Goal: Task Accomplishment & Management: Complete application form

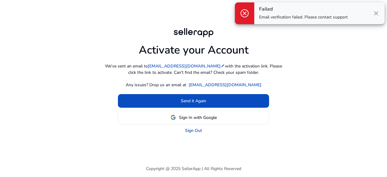
click at [377, 13] on span "close" at bounding box center [375, 13] width 7 height 7
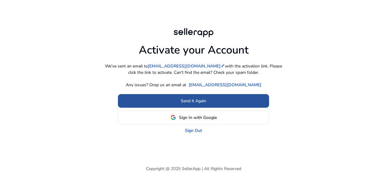
click at [199, 104] on span "Send it Again" at bounding box center [193, 101] width 25 height 6
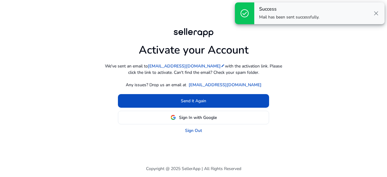
click at [374, 10] on span "close" at bounding box center [375, 13] width 7 height 7
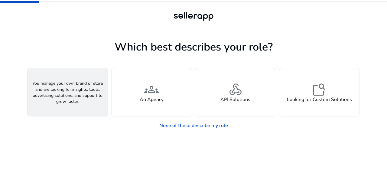
click at [91, 90] on div "person A Seller" at bounding box center [68, 92] width 80 height 48
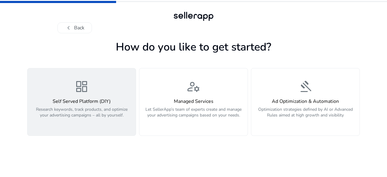
click at [111, 89] on div "dashboard Self Served Platform (DIY) Research keywords, track products, and opt…" at bounding box center [81, 101] width 101 height 45
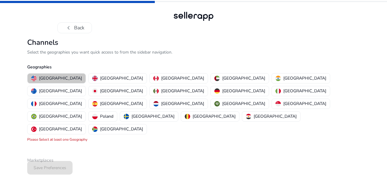
click at [61, 78] on p "[GEOGRAPHIC_DATA]" at bounding box center [60, 78] width 43 height 6
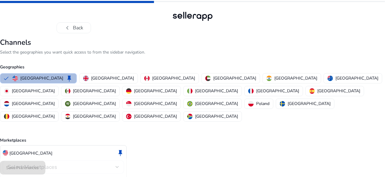
scroll to position [18, 0]
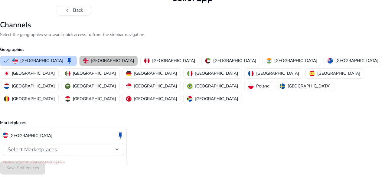
click at [121, 60] on p "[GEOGRAPHIC_DATA]" at bounding box center [112, 60] width 43 height 6
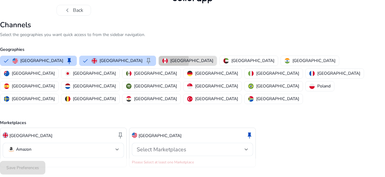
click at [170, 60] on p "[GEOGRAPHIC_DATA]" at bounding box center [191, 60] width 43 height 6
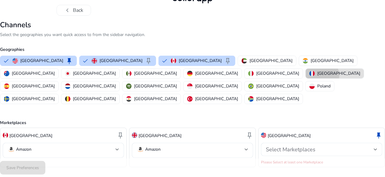
click at [317, 75] on p "[GEOGRAPHIC_DATA]" at bounding box center [338, 73] width 43 height 6
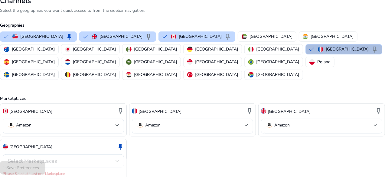
scroll to position [42, 0]
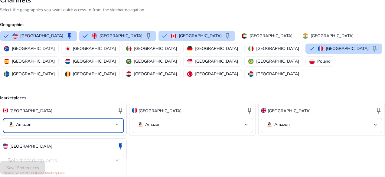
click at [115, 121] on mat-select-trigger "Amazon" at bounding box center [62, 124] width 108 height 7
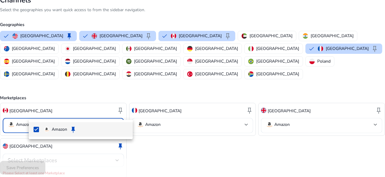
click at [120, 112] on div at bounding box center [192, 88] width 385 height 177
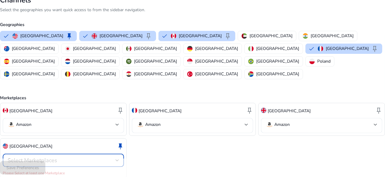
click at [109, 157] on div "Select Marketplaces" at bounding box center [62, 160] width 108 height 7
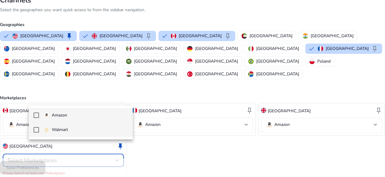
scroll to position [53, 0]
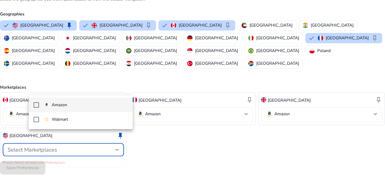
click at [159, 162] on div at bounding box center [192, 88] width 385 height 177
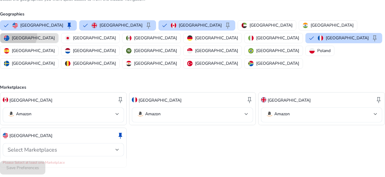
click at [55, 35] on p "[GEOGRAPHIC_DATA]" at bounding box center [33, 38] width 43 height 6
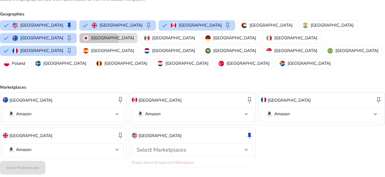
click at [79, 41] on button "[GEOGRAPHIC_DATA]" at bounding box center [108, 38] width 58 height 10
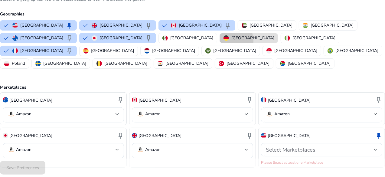
click at [223, 40] on img "button" at bounding box center [225, 37] width 5 height 5
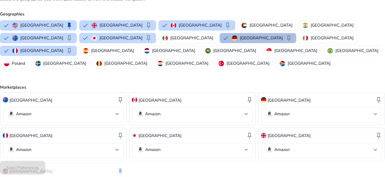
scroll to position [88, 0]
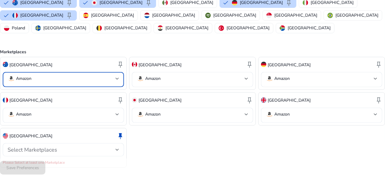
click at [106, 75] on mat-select-trigger "Amazon" at bounding box center [62, 78] width 108 height 7
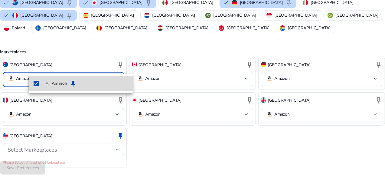
click at [49, 87] on span "Amazon keep" at bounding box center [86, 83] width 84 height 7
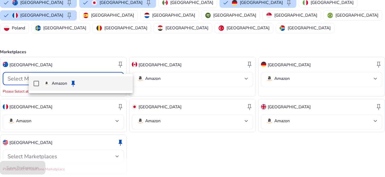
click at [49, 87] on span "Amazon keep" at bounding box center [86, 83] width 84 height 7
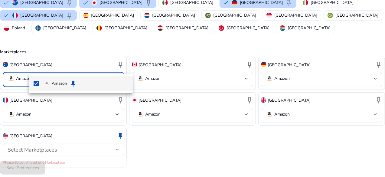
click at [226, 155] on div at bounding box center [192, 88] width 385 height 177
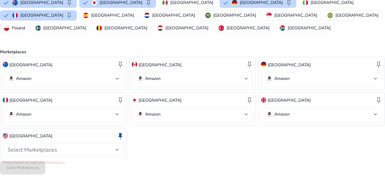
scroll to position [0, 0]
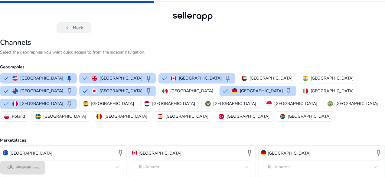
click at [79, 28] on button "chevron_left Back" at bounding box center [74, 27] width 34 height 11
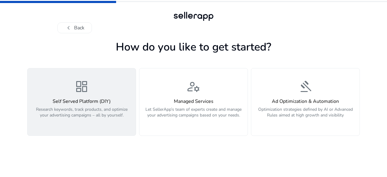
click at [82, 96] on div "dashboard Self Served Platform (DIY) Research keywords, track products, and opt…" at bounding box center [81, 101] width 101 height 45
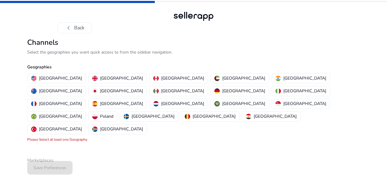
click at [57, 137] on mat-error "Please Select at least one Geography" at bounding box center [57, 139] width 60 height 5
click at [52, 158] on div "Save Preferences" at bounding box center [193, 167] width 332 height 18
click at [48, 79] on p "[GEOGRAPHIC_DATA]" at bounding box center [60, 78] width 43 height 6
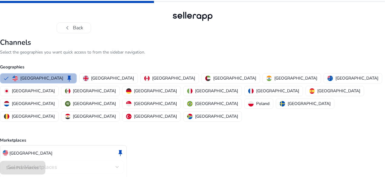
scroll to position [18, 0]
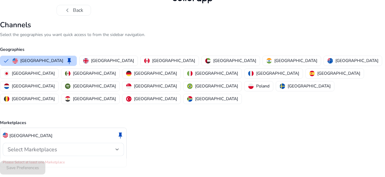
click at [47, 167] on div "Save Preferences" at bounding box center [192, 167] width 385 height 18
click at [57, 158] on mat-error "Please Select at least one Marketplace" at bounding box center [63, 161] width 121 height 6
click at [101, 143] on div "Select Marketplaces" at bounding box center [64, 149] width 112 height 13
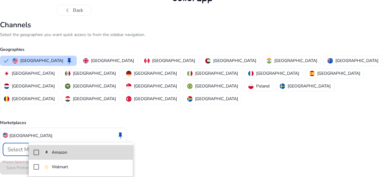
click at [55, 154] on p "Amazon" at bounding box center [59, 152] width 15 height 7
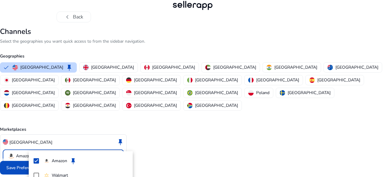
click at [151, 143] on div at bounding box center [192, 88] width 385 height 177
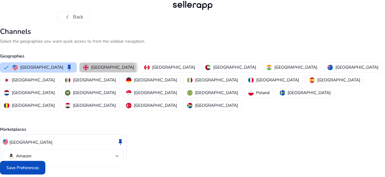
click at [116, 70] on p "[GEOGRAPHIC_DATA]" at bounding box center [112, 67] width 43 height 6
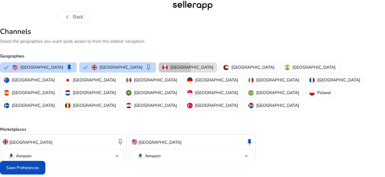
click at [170, 69] on p "[GEOGRAPHIC_DATA]" at bounding box center [191, 67] width 43 height 6
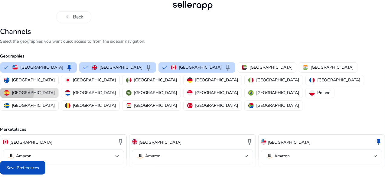
click at [55, 89] on p "[GEOGRAPHIC_DATA]" at bounding box center [33, 92] width 43 height 6
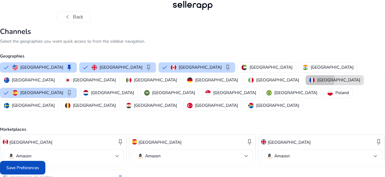
click at [317, 78] on p "[GEOGRAPHIC_DATA]" at bounding box center [338, 80] width 43 height 6
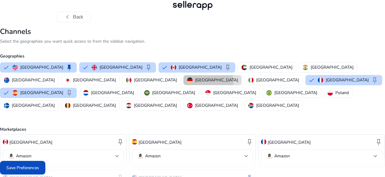
click at [195, 81] on p "[GEOGRAPHIC_DATA]" at bounding box center [216, 80] width 43 height 6
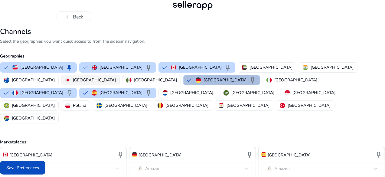
click at [70, 77] on img "button" at bounding box center [67, 79] width 5 height 5
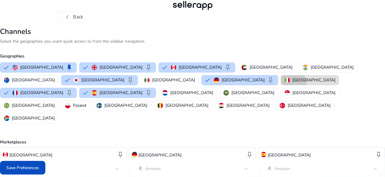
click at [281, 83] on button "[GEOGRAPHIC_DATA]" at bounding box center [310, 80] width 58 height 10
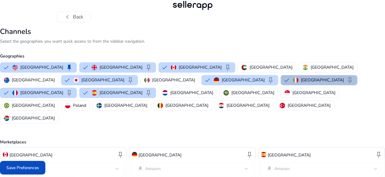
scroll to position [82, 0]
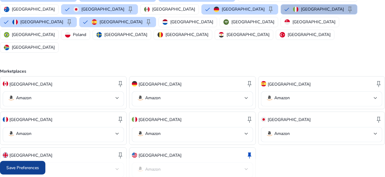
click at [34, 172] on span at bounding box center [22, 167] width 45 height 15
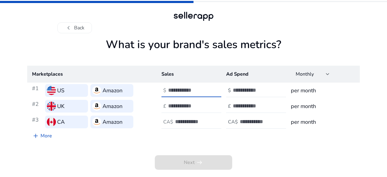
click at [175, 92] on input "number" at bounding box center [188, 90] width 41 height 7
type input "****"
click at [245, 90] on input "number" at bounding box center [253, 90] width 41 height 7
drag, startPoint x: 189, startPoint y: 89, endPoint x: 155, endPoint y: 89, distance: 33.5
click at [155, 89] on tr "#1 US Amazon $ **** $ per month" at bounding box center [193, 91] width 332 height 16
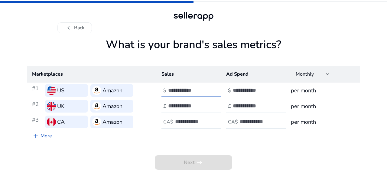
click at [148, 139] on div "Marketplaces Sales Ad Spend Monthly #1 US Amazon $ $ per month #2 UK Amazon £ £…" at bounding box center [193, 104] width 332 height 76
click at [185, 90] on input "number" at bounding box center [188, 90] width 41 height 7
type input "**"
click at [256, 92] on input "number" at bounding box center [253, 90] width 41 height 7
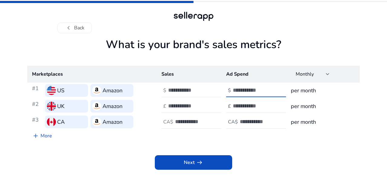
type input "*"
click at [205, 170] on app-sales-metrics "What is your brand's sales metrics? Marketplaces Sales Ad Spend Monthly #1 US A…" at bounding box center [193, 107] width 332 height 139
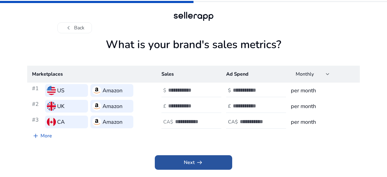
click at [196, 166] on span "arrow_right_alt" at bounding box center [199, 162] width 7 height 7
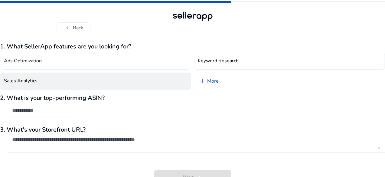
click at [65, 80] on button "Sales Analytics" at bounding box center [95, 81] width 191 height 17
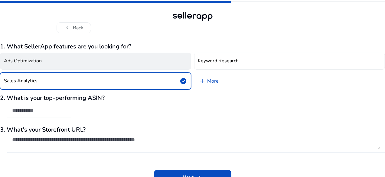
click at [105, 68] on button "Ads Optimization" at bounding box center [95, 61] width 191 height 17
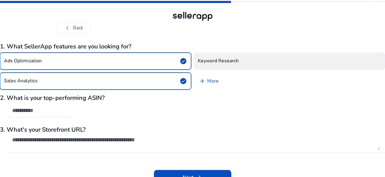
click at [221, 63] on h4 "Keyword Research" at bounding box center [218, 61] width 41 height 6
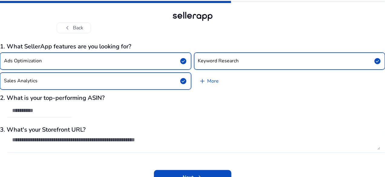
scroll to position [8, 0]
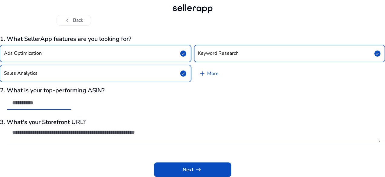
click at [66, 105] on input "text" at bounding box center [39, 102] width 54 height 7
paste input "**********"
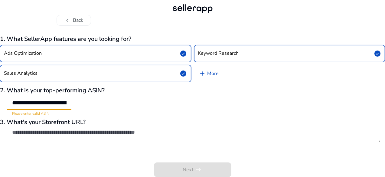
scroll to position [0, 83]
drag, startPoint x: 57, startPoint y: 102, endPoint x: 36, endPoint y: 103, distance: 21.2
click at [36, 103] on div "**********" at bounding box center [39, 102] width 64 height 13
type input "**********"
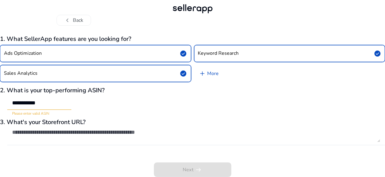
click at [157, 110] on div "**********" at bounding box center [192, 101] width 385 height 29
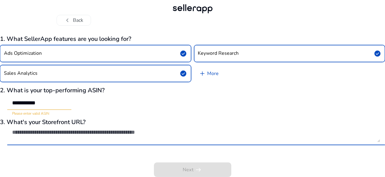
click at [83, 135] on textarea at bounding box center [196, 135] width 368 height 13
paste textarea "**********"
type textarea "**********"
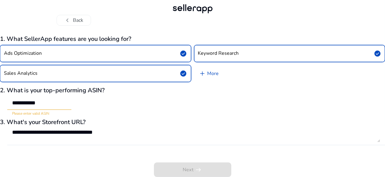
click at [37, 102] on div "**********" at bounding box center [39, 102] width 64 height 13
drag, startPoint x: 39, startPoint y: 102, endPoint x: 80, endPoint y: 101, distance: 41.4
click at [66, 101] on input "**********" at bounding box center [39, 102] width 54 height 7
paste input "**********"
drag, startPoint x: 86, startPoint y: 101, endPoint x: 33, endPoint y: 95, distance: 52.9
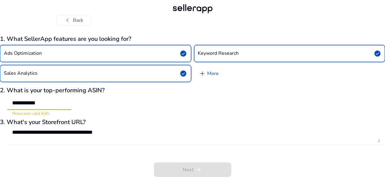
click at [33, 95] on div "**********" at bounding box center [192, 101] width 385 height 29
paste input "text"
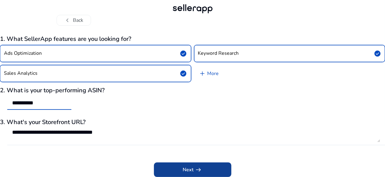
type input "**********"
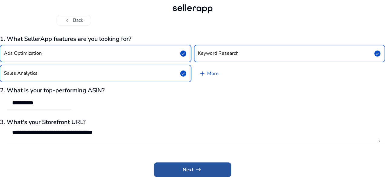
click at [199, 167] on span "arrow_right_alt" at bounding box center [198, 169] width 7 height 7
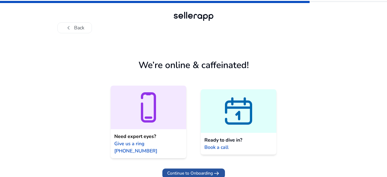
click at [200, 170] on span "Continue to Onboarding" at bounding box center [190, 173] width 46 height 6
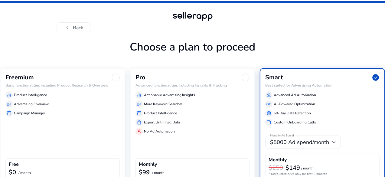
scroll to position [34, 0]
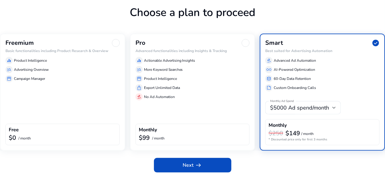
click at [120, 44] on div at bounding box center [116, 43] width 8 height 8
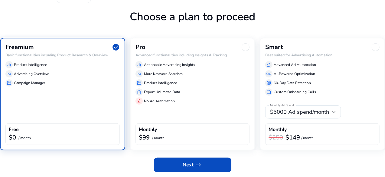
scroll to position [30, 0]
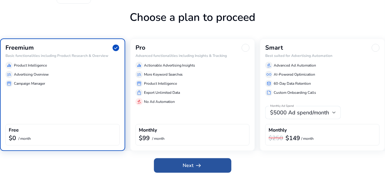
click at [176, 160] on span at bounding box center [192, 165] width 77 height 15
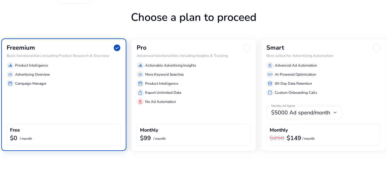
scroll to position [0, 0]
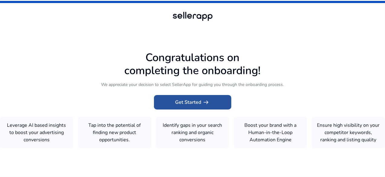
click at [188, 99] on span "Get Started arrow_right_alt" at bounding box center [192, 102] width 34 height 7
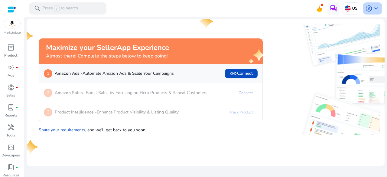
click at [375, 5] on span "keyboard_arrow_down" at bounding box center [375, 8] width 7 height 7
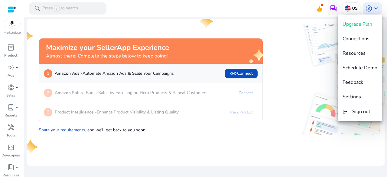
click at [310, 93] on div at bounding box center [193, 88] width 387 height 177
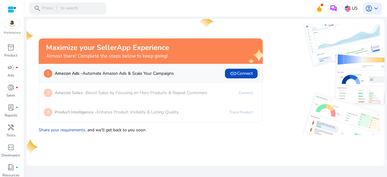
click at [7, 24] on img at bounding box center [12, 23] width 16 height 9
click at [15, 95] on link "donut_small fiber_manual_record Sales" at bounding box center [10, 93] width 21 height 20
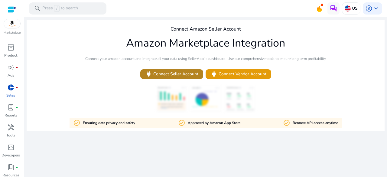
click at [176, 73] on span "power Connect Seller Account" at bounding box center [171, 73] width 53 height 7
